Goal: Navigation & Orientation: Find specific page/section

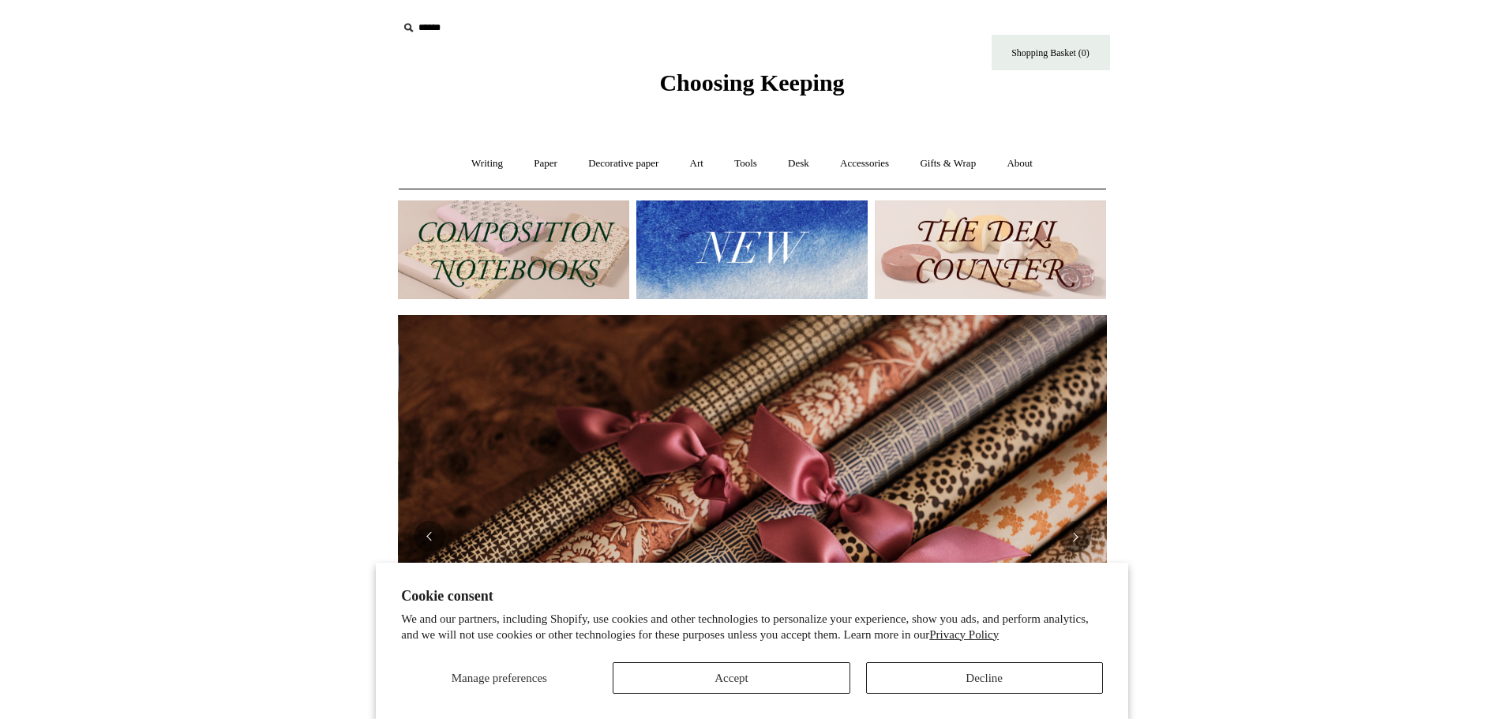
scroll to position [0, 1418]
click at [744, 165] on link "Tools +" at bounding box center [745, 164] width 51 height 42
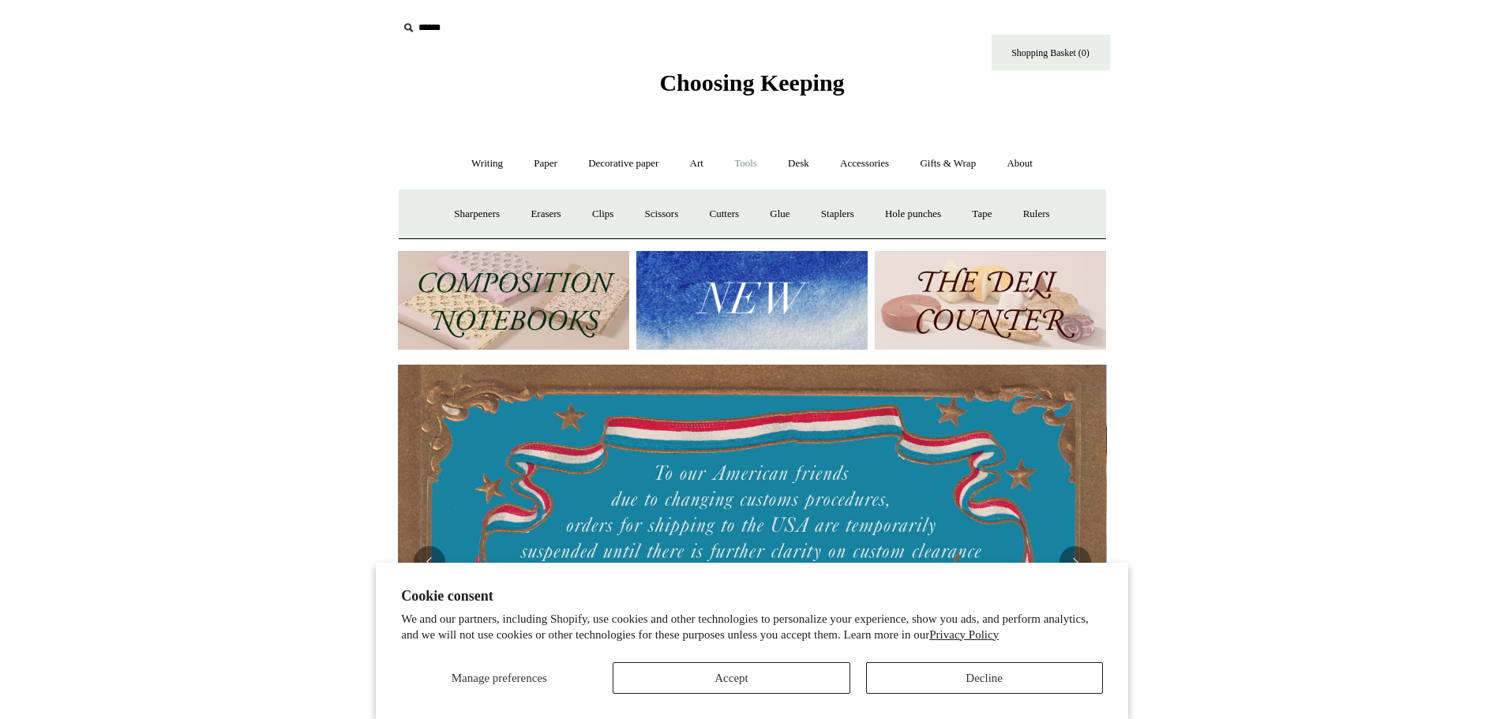
scroll to position [0, 0]
click at [725, 214] on link "Cutters" at bounding box center [724, 214] width 58 height 42
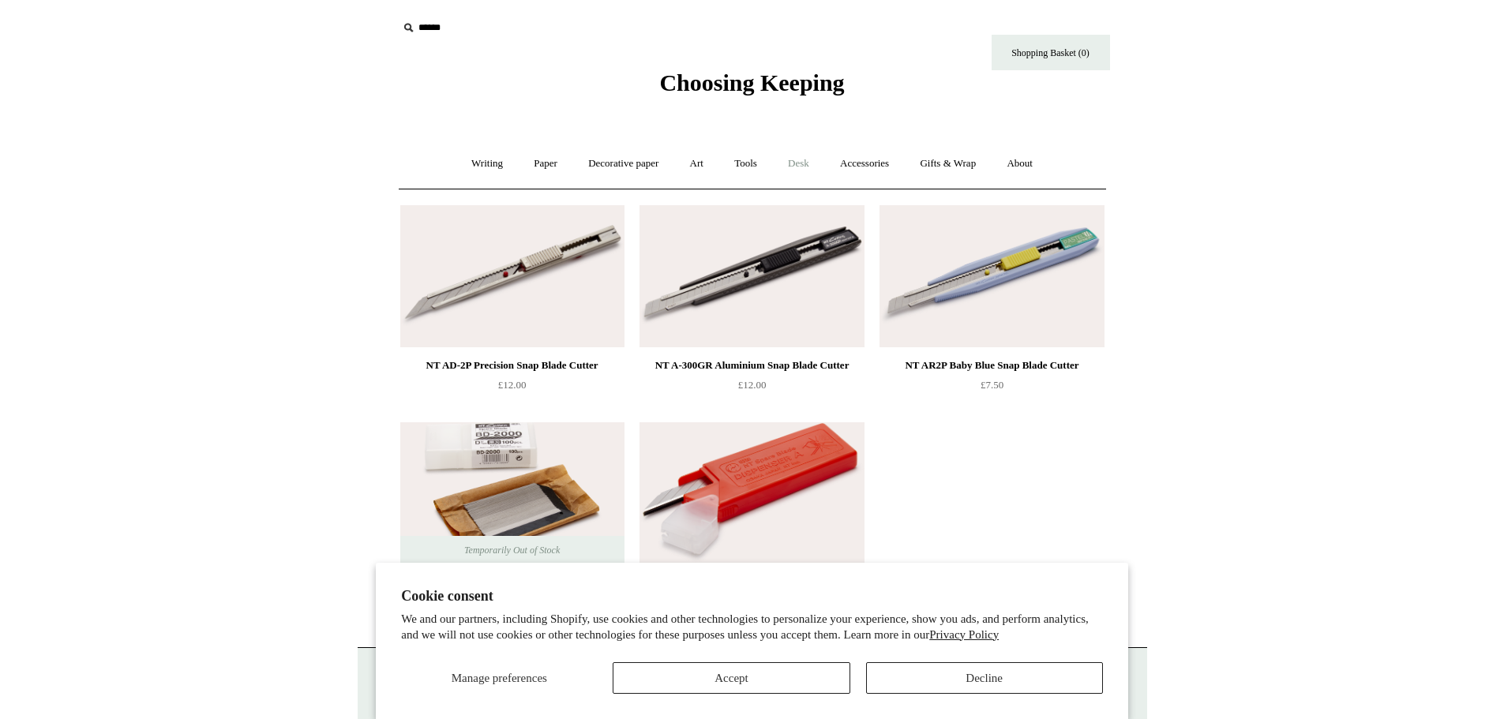
click at [806, 166] on link "Desk +" at bounding box center [799, 164] width 50 height 42
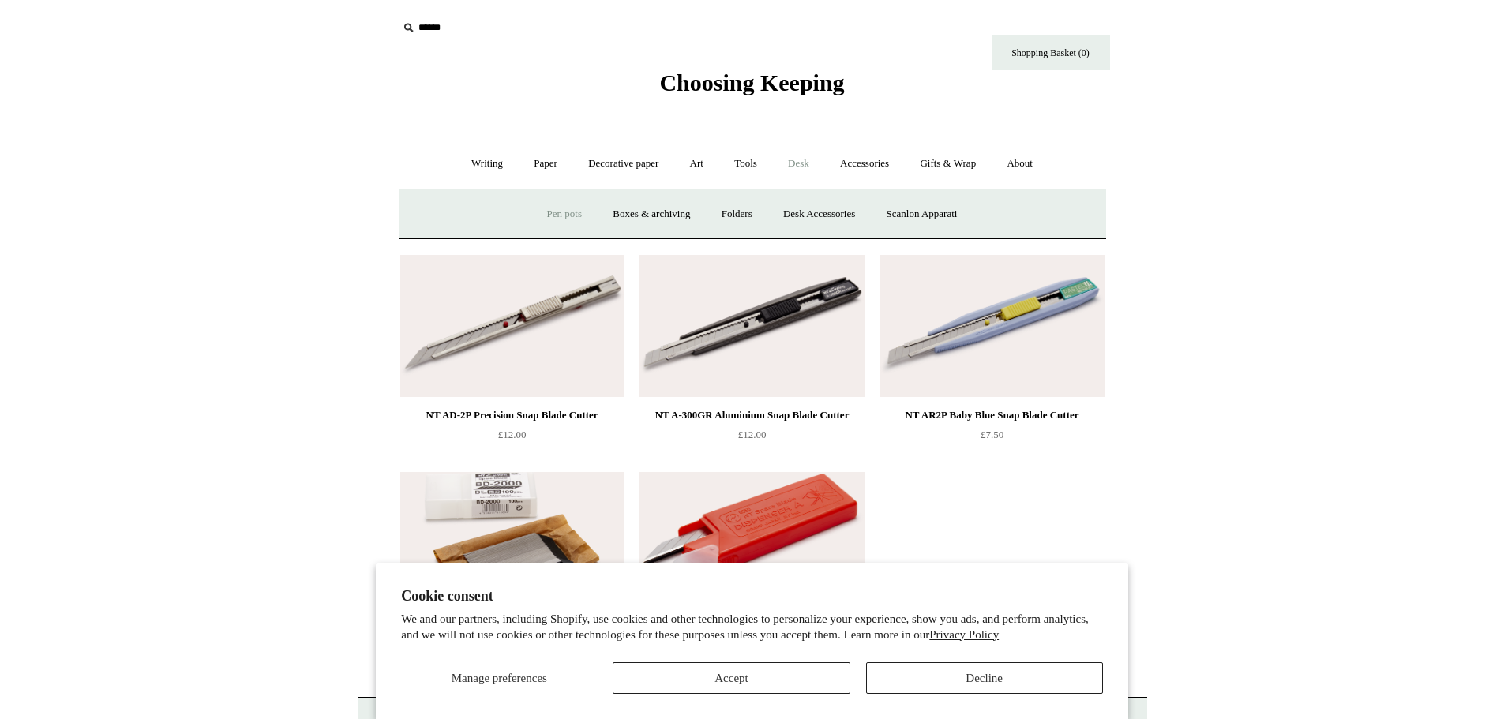
click at [545, 213] on link "Pen pots" at bounding box center [564, 214] width 63 height 42
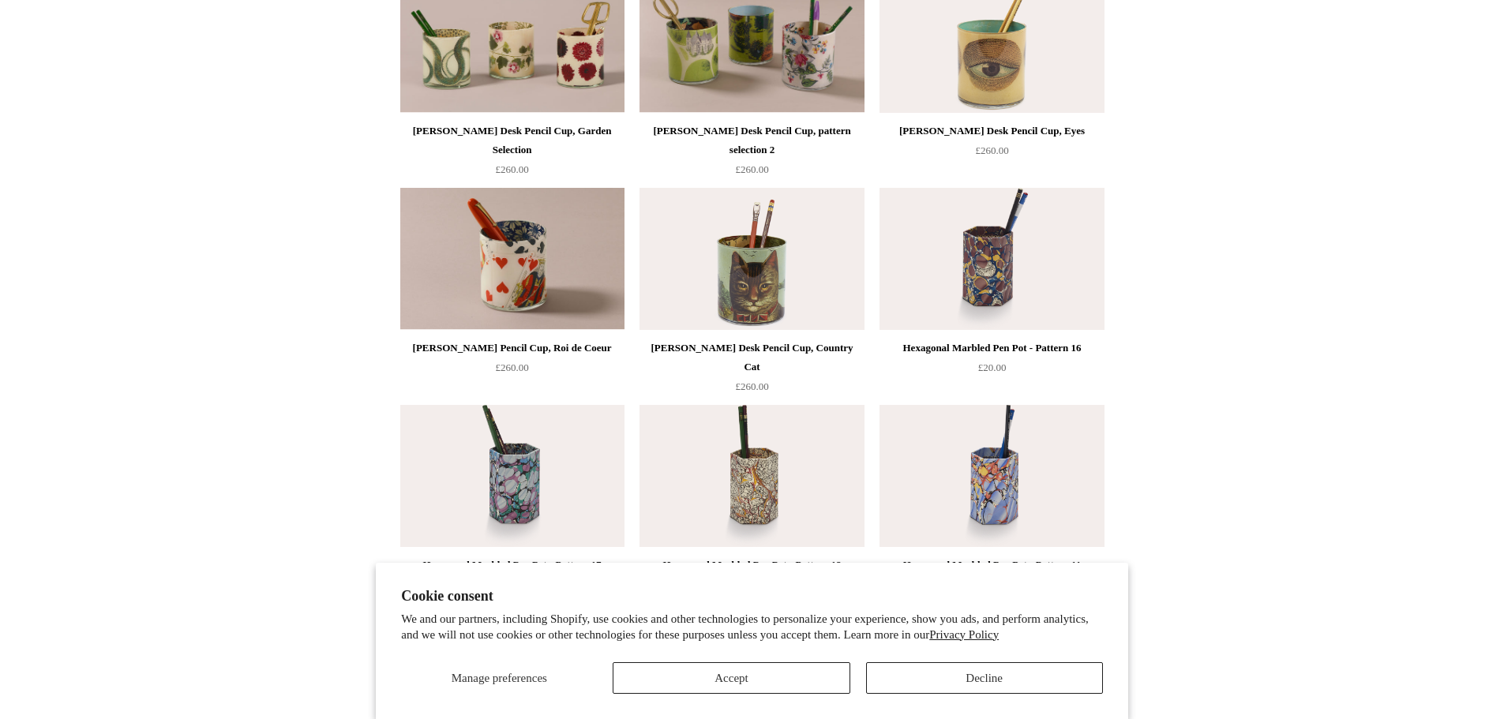
scroll to position [237, 0]
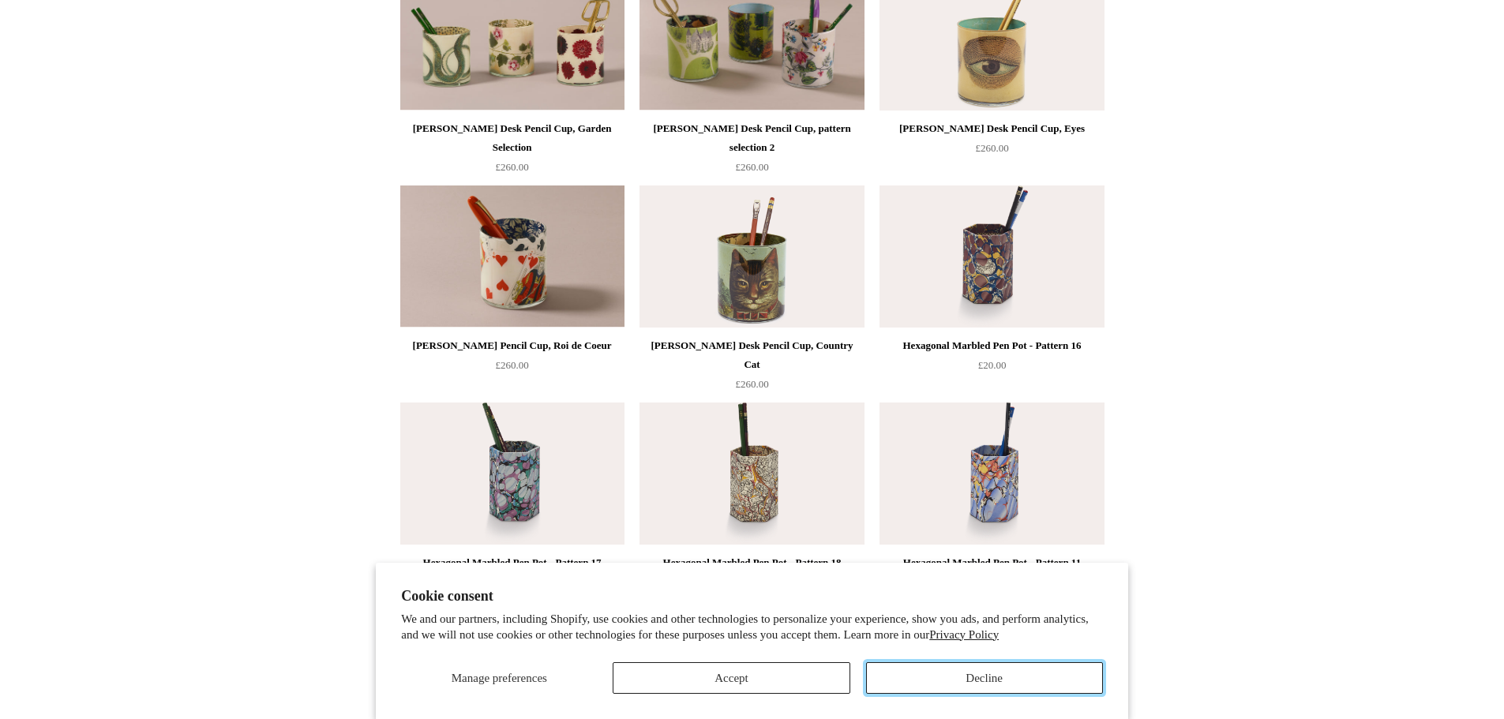
click at [980, 673] on button "Decline" at bounding box center [984, 678] width 237 height 32
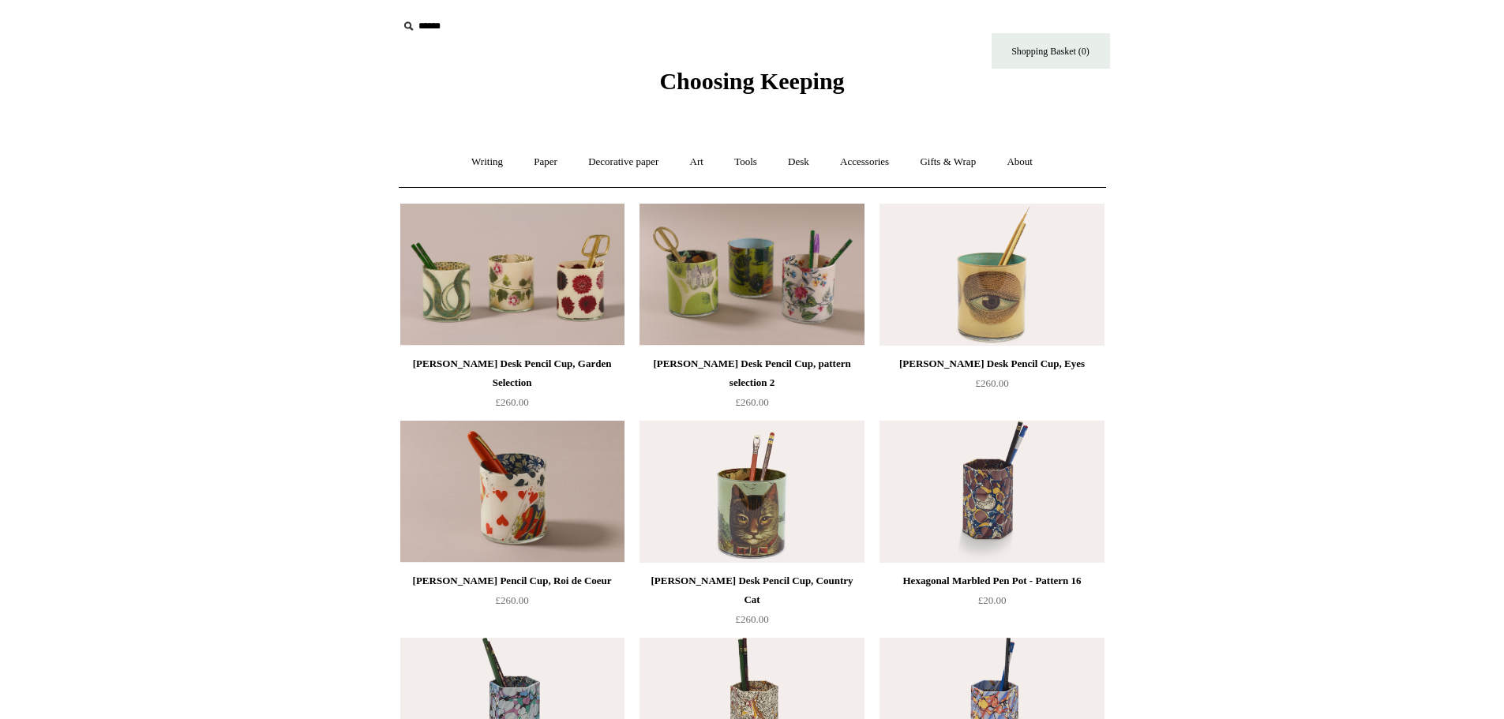
scroll to position [0, 0]
click at [471, 161] on link "Writing +" at bounding box center [487, 164] width 60 height 42
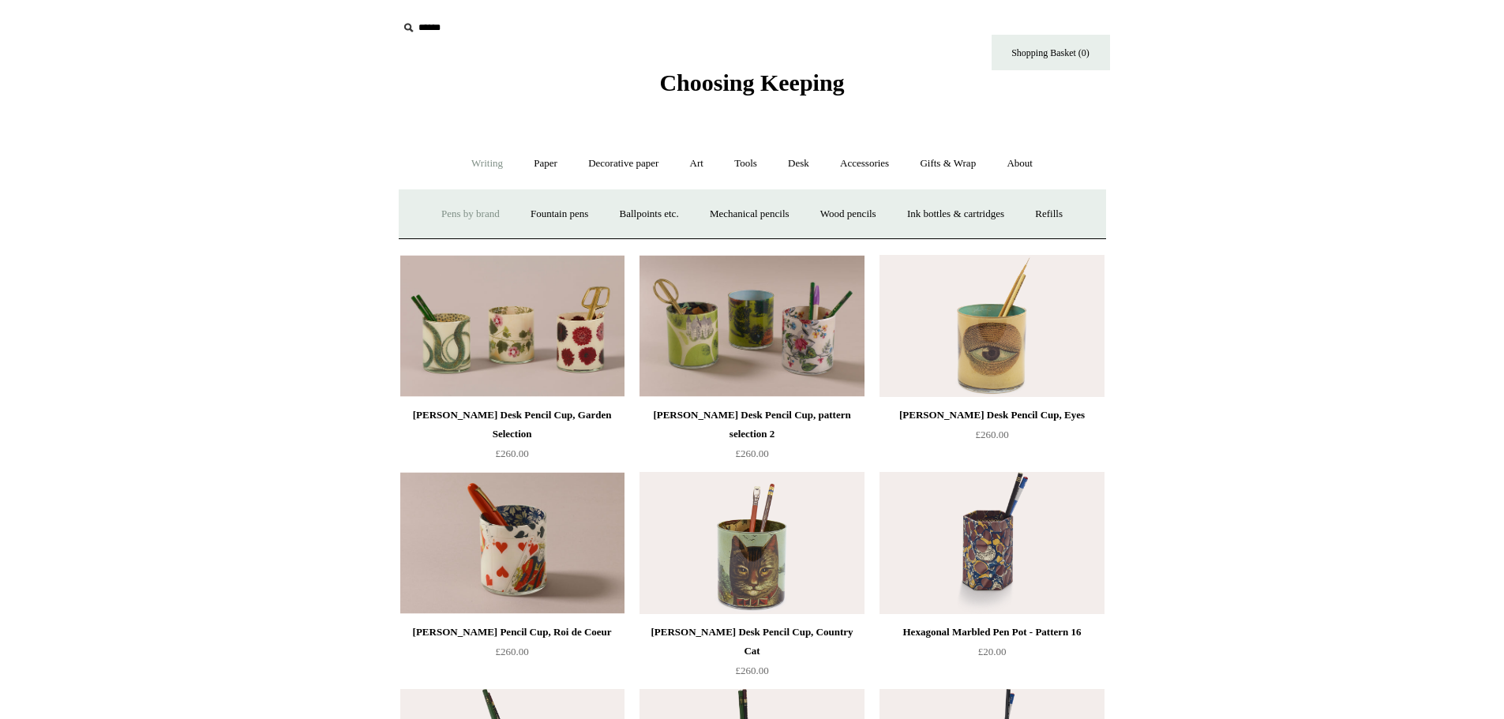
click at [455, 210] on link "Pens by brand +" at bounding box center [470, 214] width 87 height 42
